Goal: Information Seeking & Learning: Check status

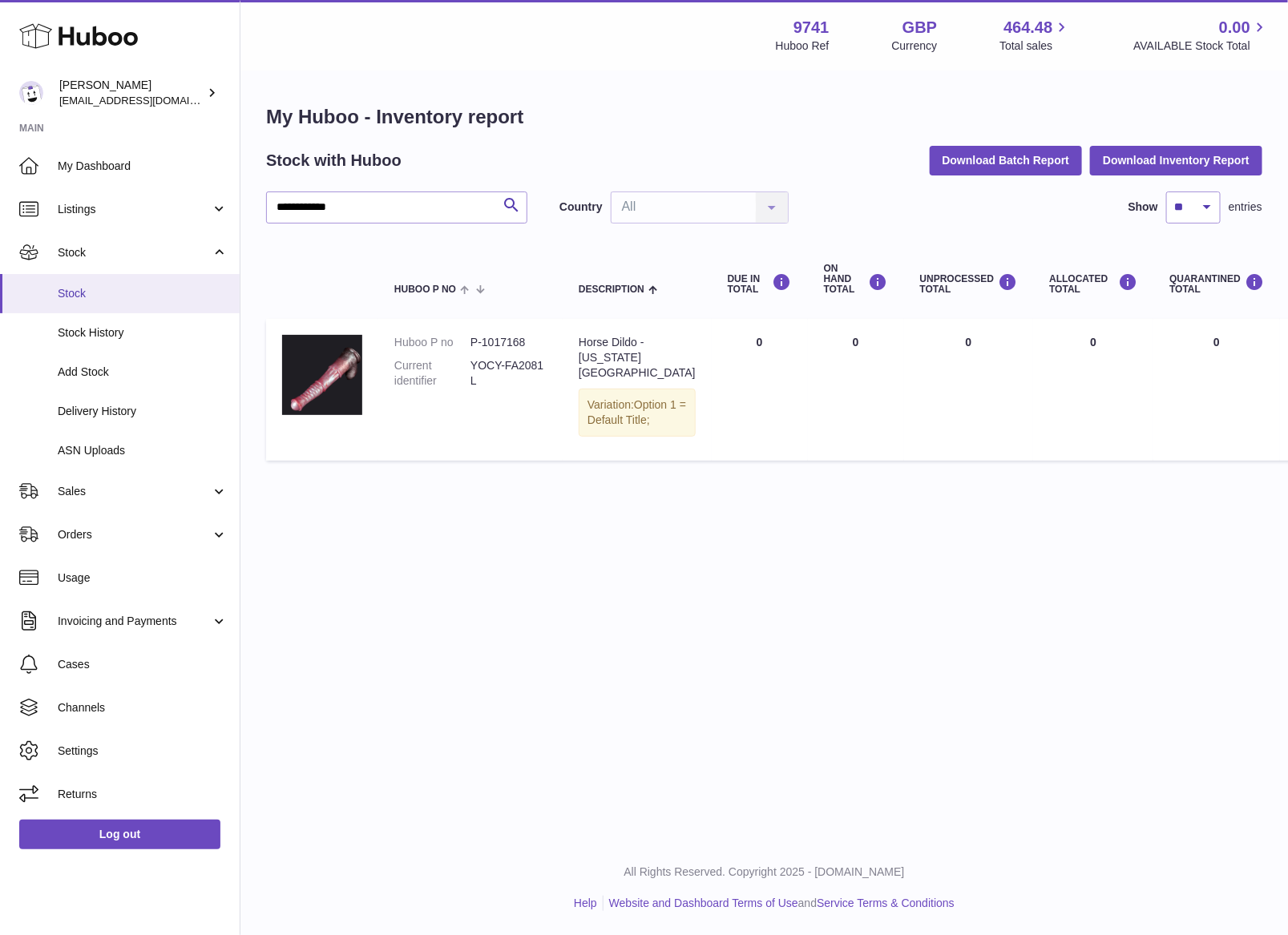
click at [87, 282] on link "Stock" at bounding box center [120, 293] width 240 height 40
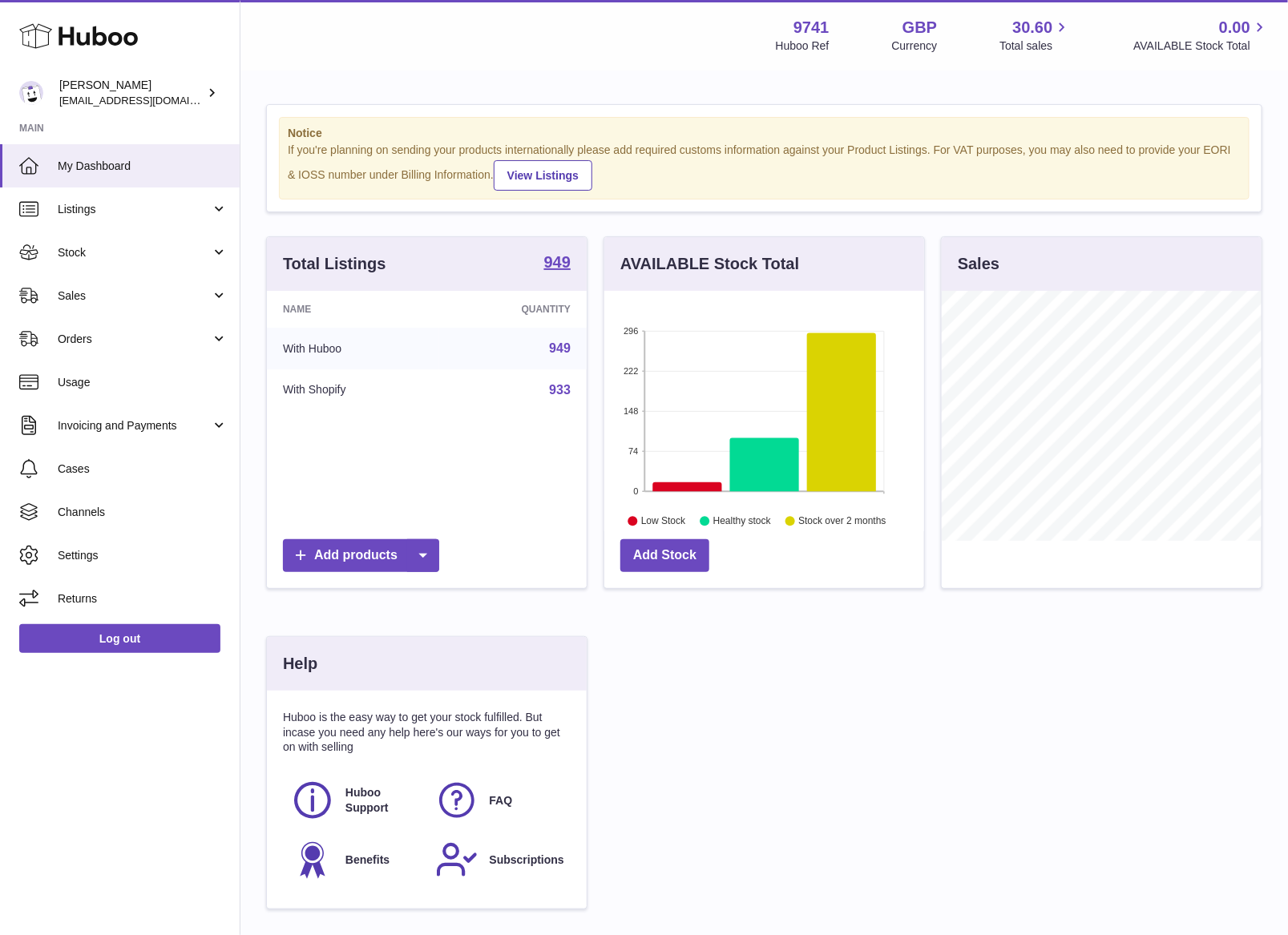
scroll to position [250, 319]
click at [120, 179] on link "My Dashboard" at bounding box center [120, 166] width 240 height 44
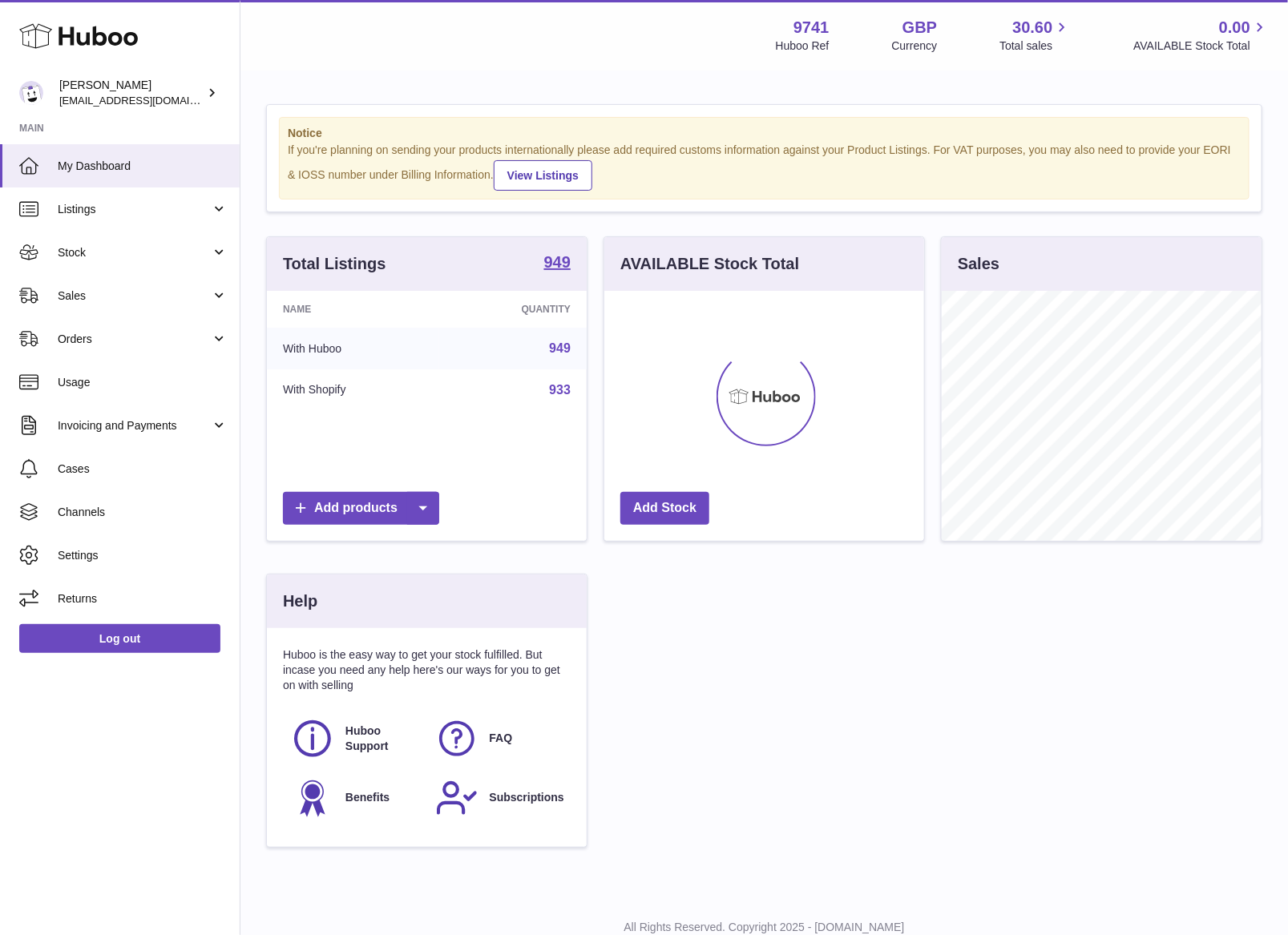
scroll to position [250, 319]
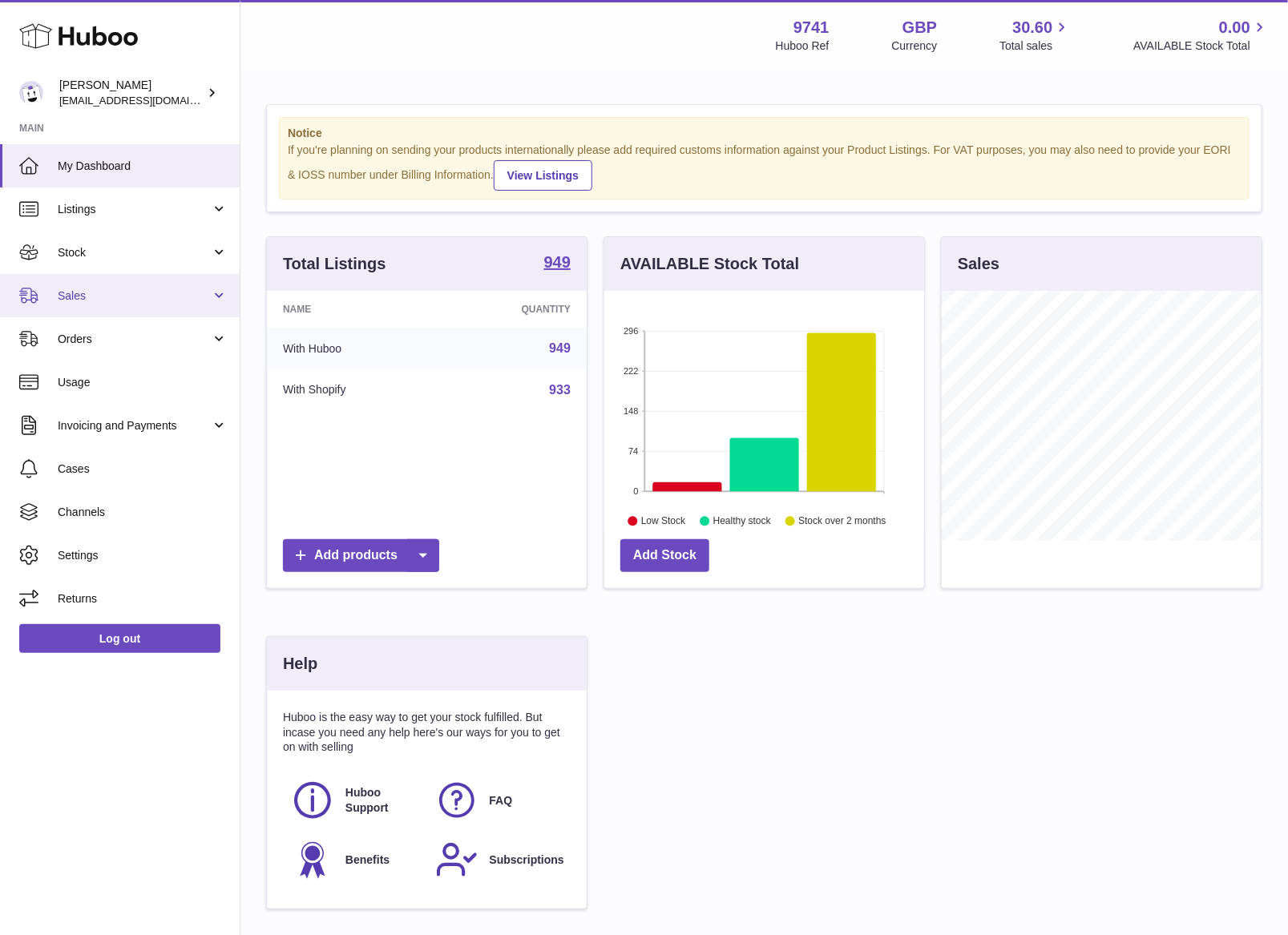
click at [99, 288] on span "Sales" at bounding box center [135, 296] width 153 height 15
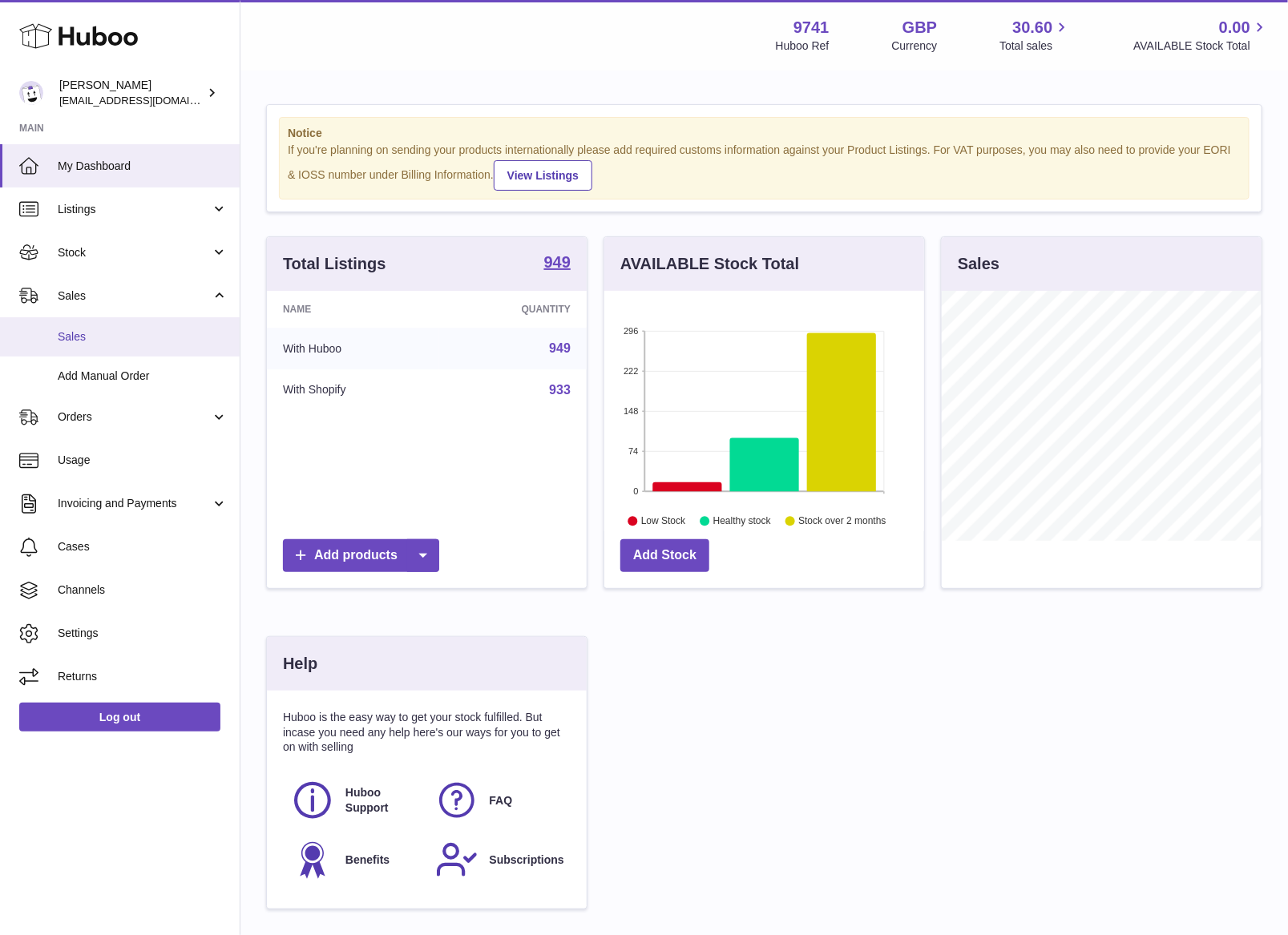
click at [94, 347] on link "Sales" at bounding box center [120, 337] width 240 height 40
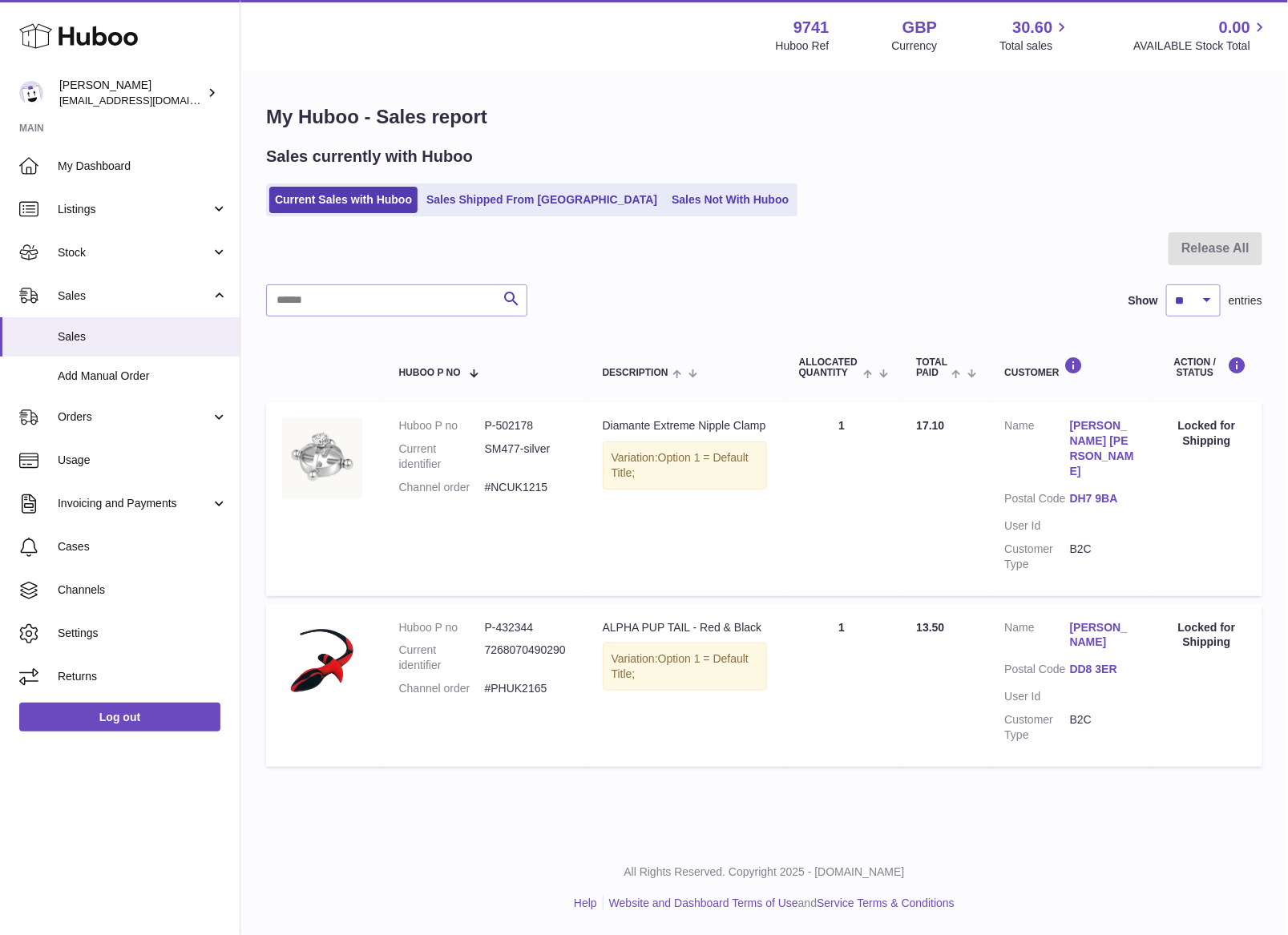
click at [608, 215] on ul "Current Sales with Huboo Sales Shipped From Huboo Sales Not With Huboo" at bounding box center [531, 200] width 531 height 33
click at [666, 201] on link "Sales Not With Huboo" at bounding box center [730, 199] width 128 height 26
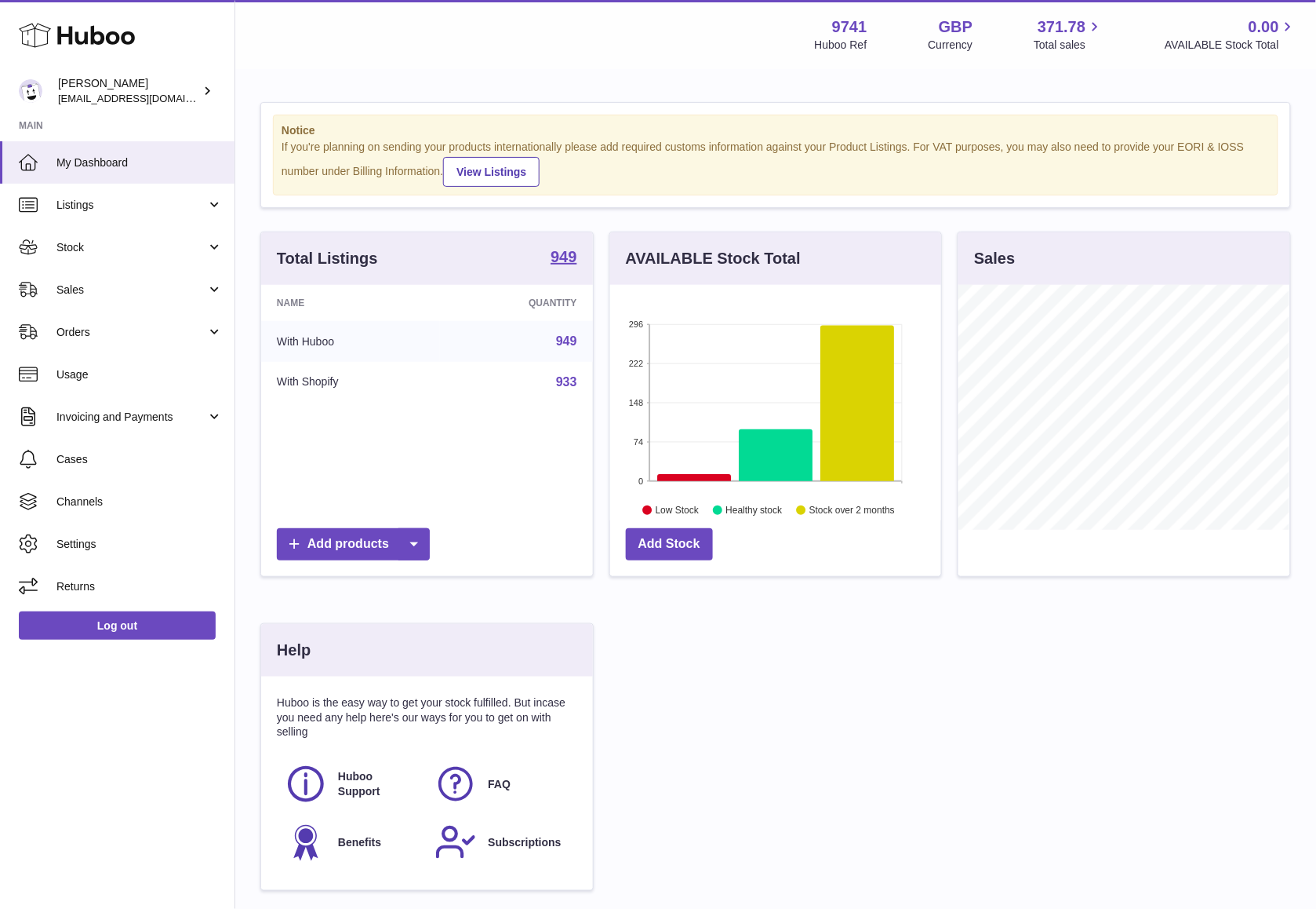
scroll to position [245, 331]
